Goal: Information Seeking & Learning: Understand process/instructions

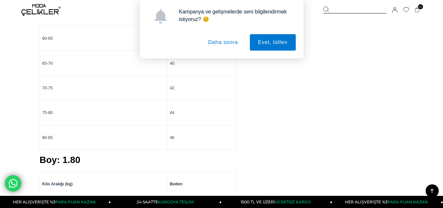
scroll to position [1214, 0]
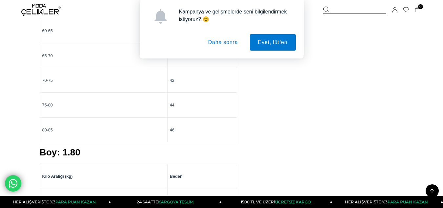
click at [229, 43] on button "Daha sonra" at bounding box center [223, 42] width 46 height 16
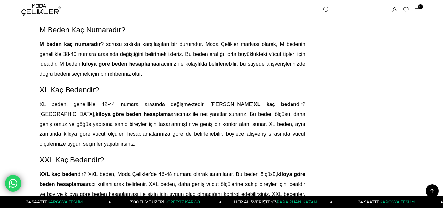
scroll to position [1444, 0]
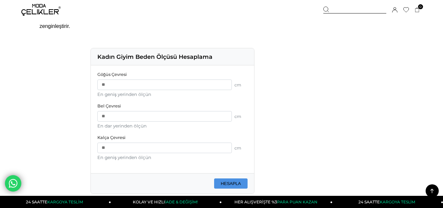
scroll to position [492, 0]
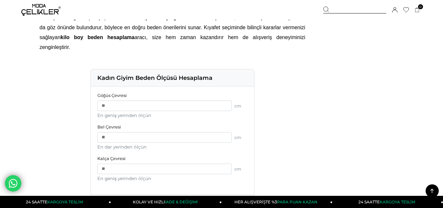
click at [184, 69] on div "Kadın Giyim Beden Ölçüsü Hesaplama" at bounding box center [172, 77] width 163 height 17
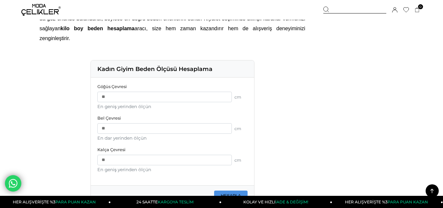
scroll to position [492, 0]
